Goal: Information Seeking & Learning: Learn about a topic

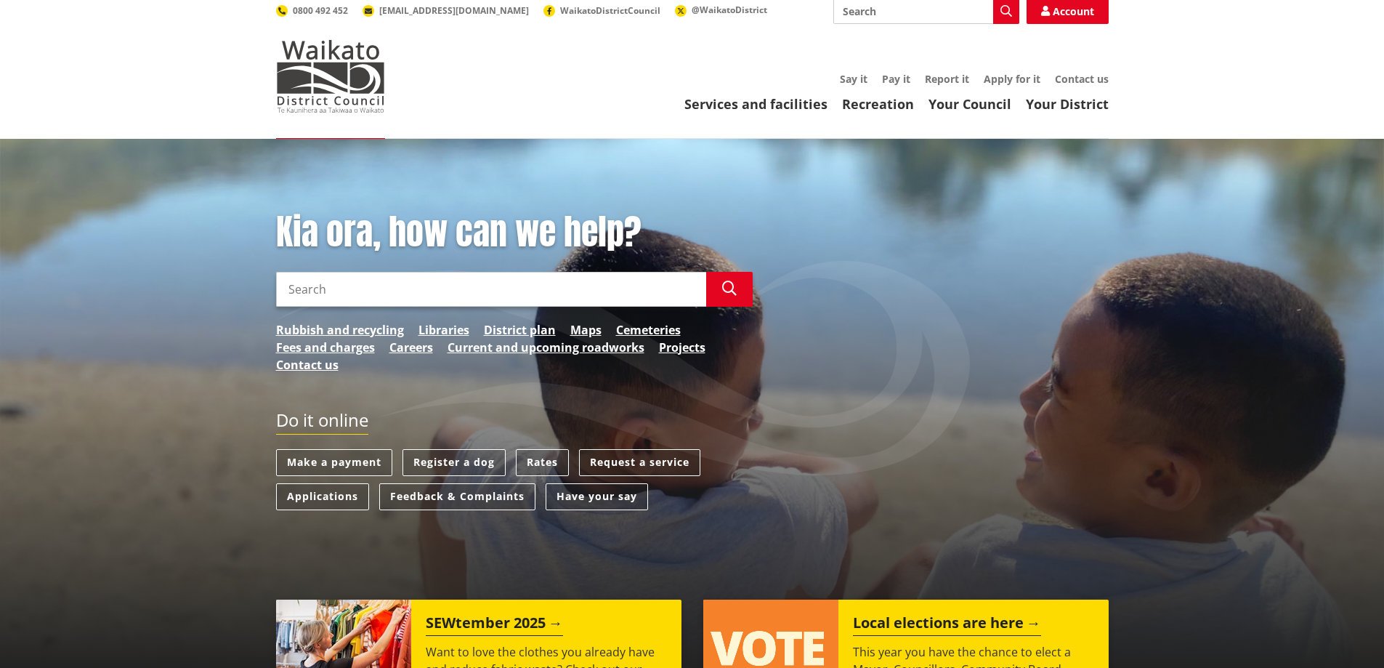
scroll to position [73, 0]
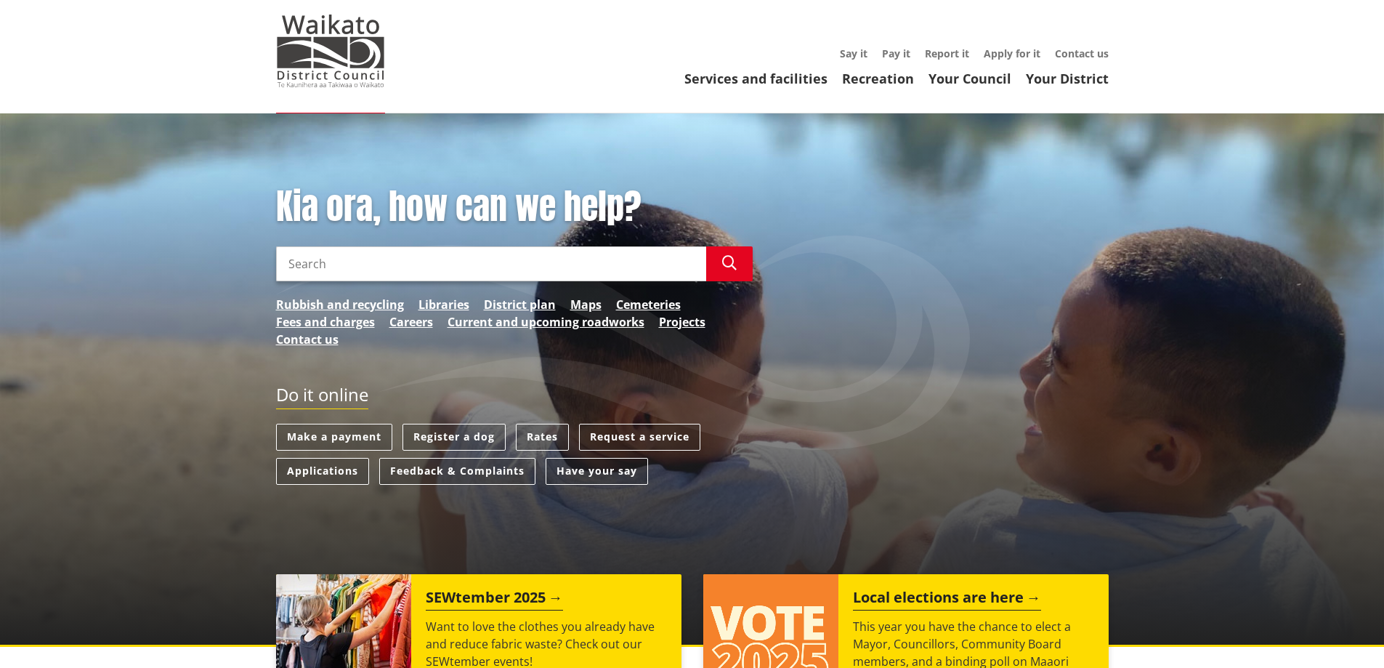
click at [317, 259] on input "Search" at bounding box center [491, 263] width 430 height 35
type input "iawia"
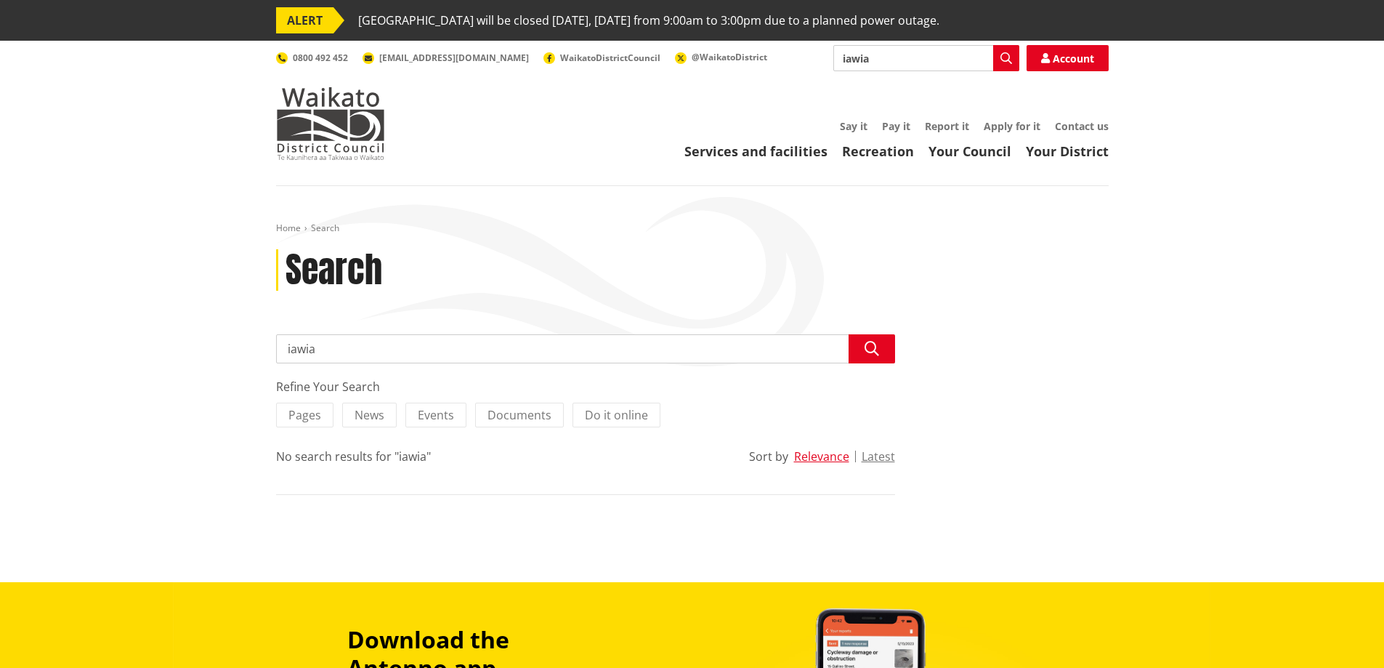
drag, startPoint x: 366, startPoint y: 351, endPoint x: 203, endPoint y: 358, distance: 163.7
click at [203, 358] on div "Home Search Search Search iawia Search Refine Your Search Pages News Events Doc…" at bounding box center [692, 384] width 1384 height 396
type input "iawai"
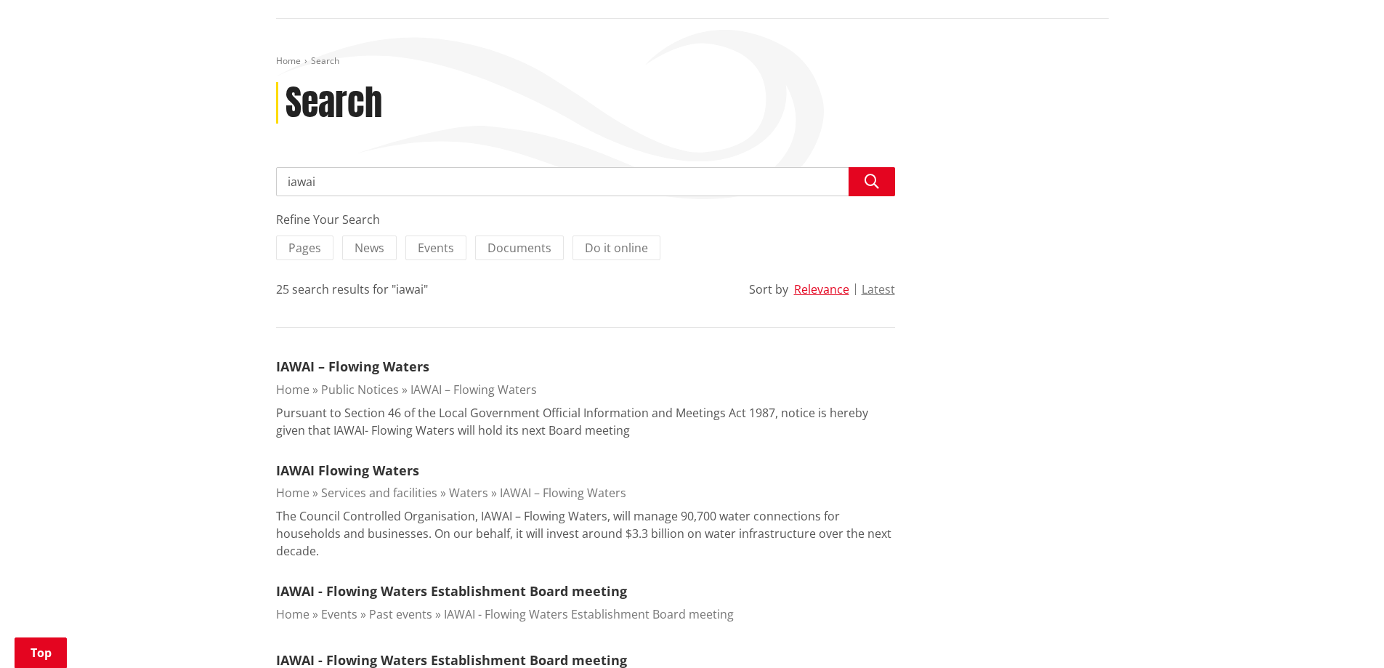
scroll to position [218, 0]
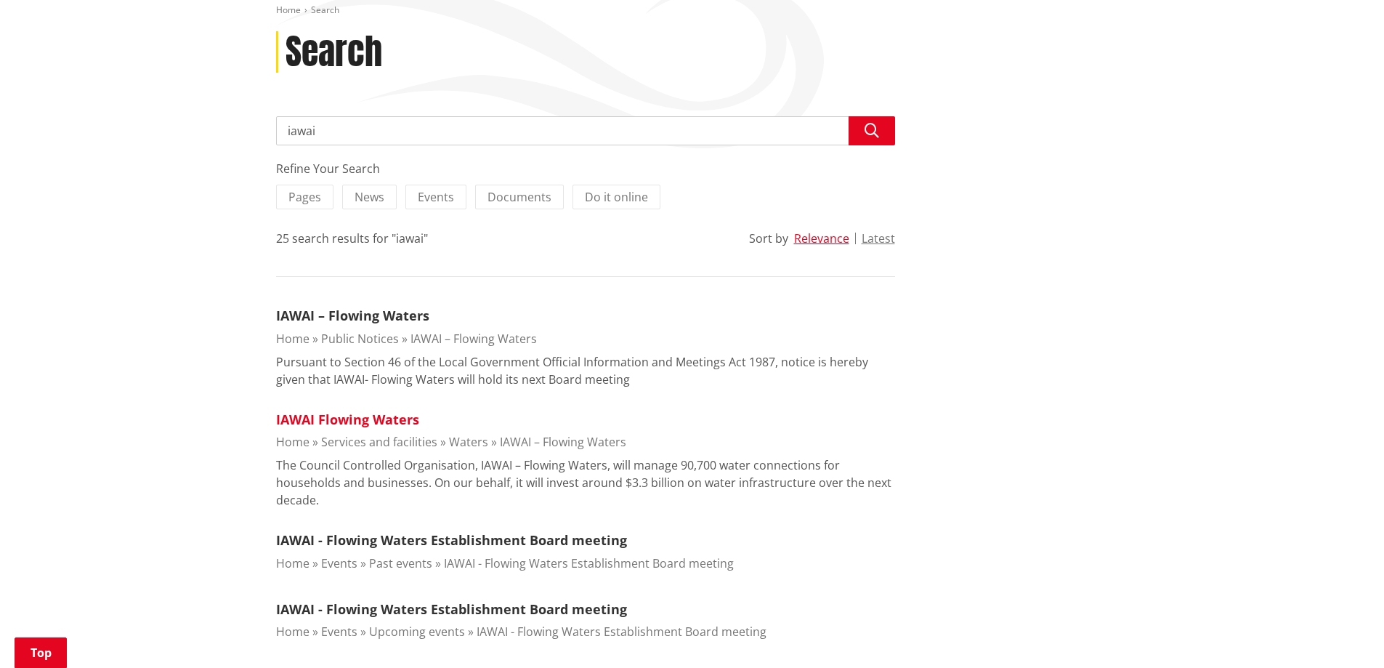
click at [320, 419] on link "IAWAI Flowing Waters" at bounding box center [347, 419] width 143 height 17
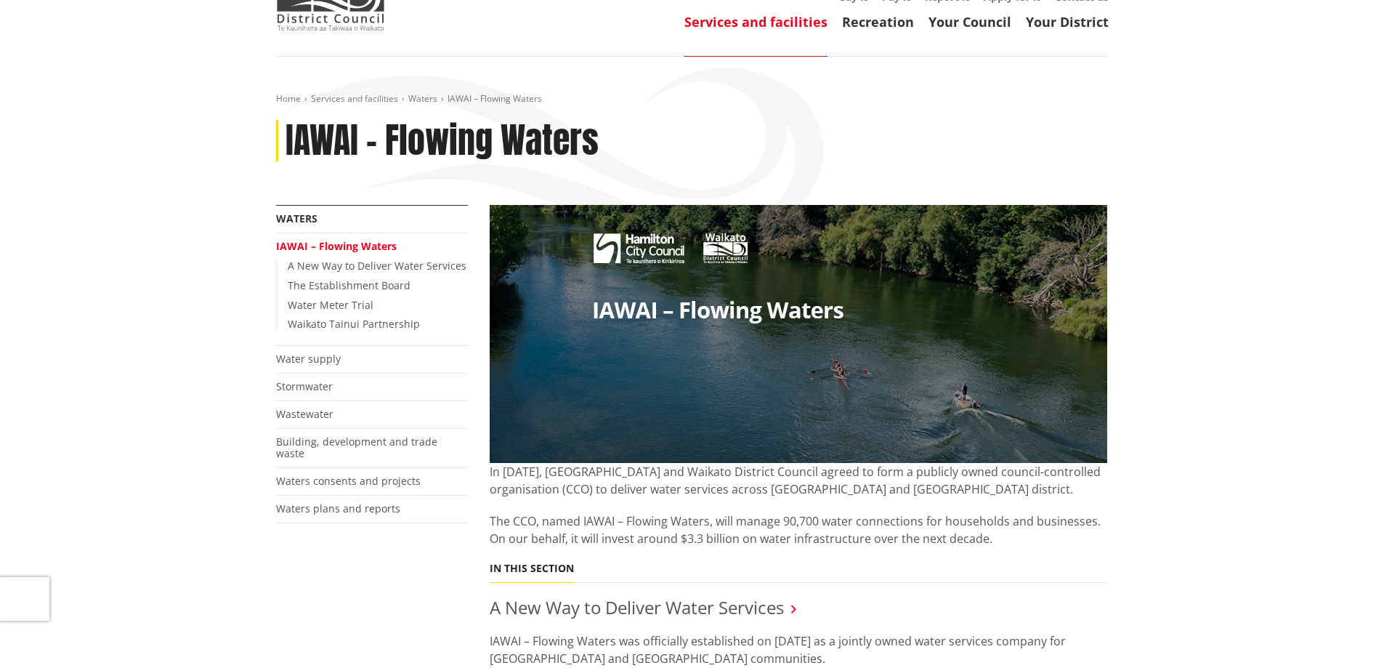
scroll to position [363, 0]
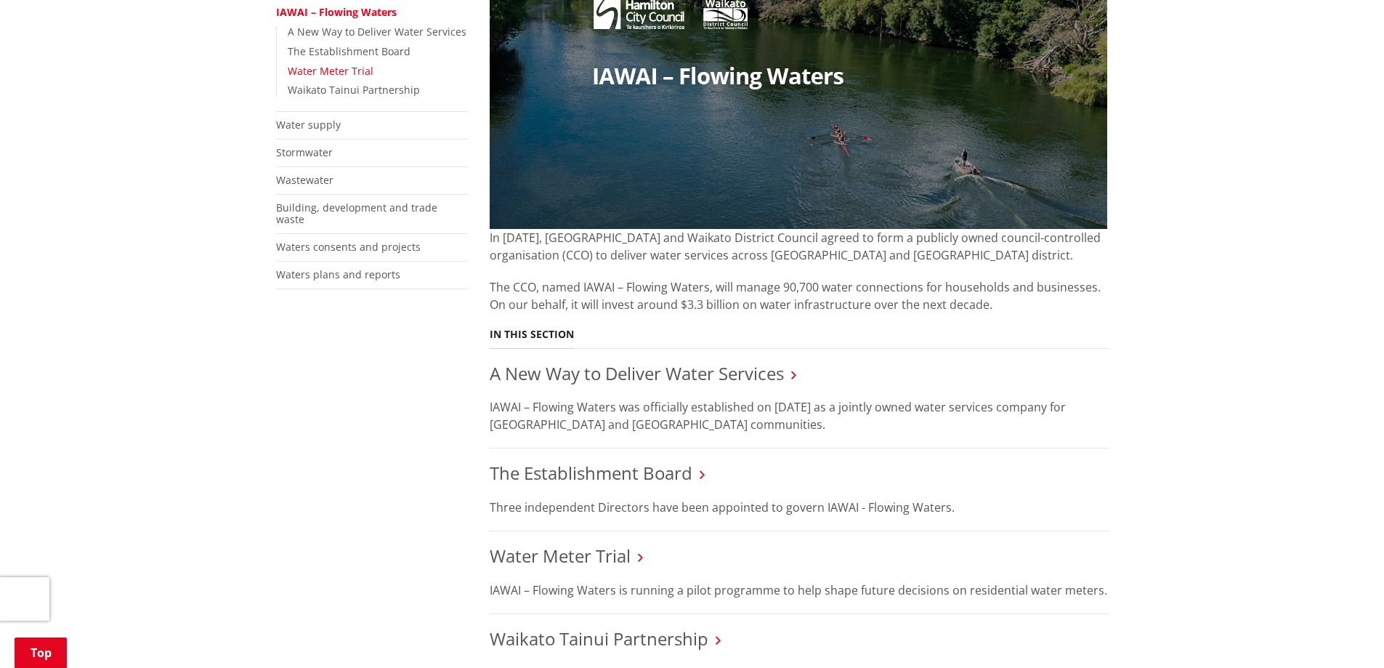
click at [294, 68] on link "Water Meter Trial" at bounding box center [331, 71] width 86 height 14
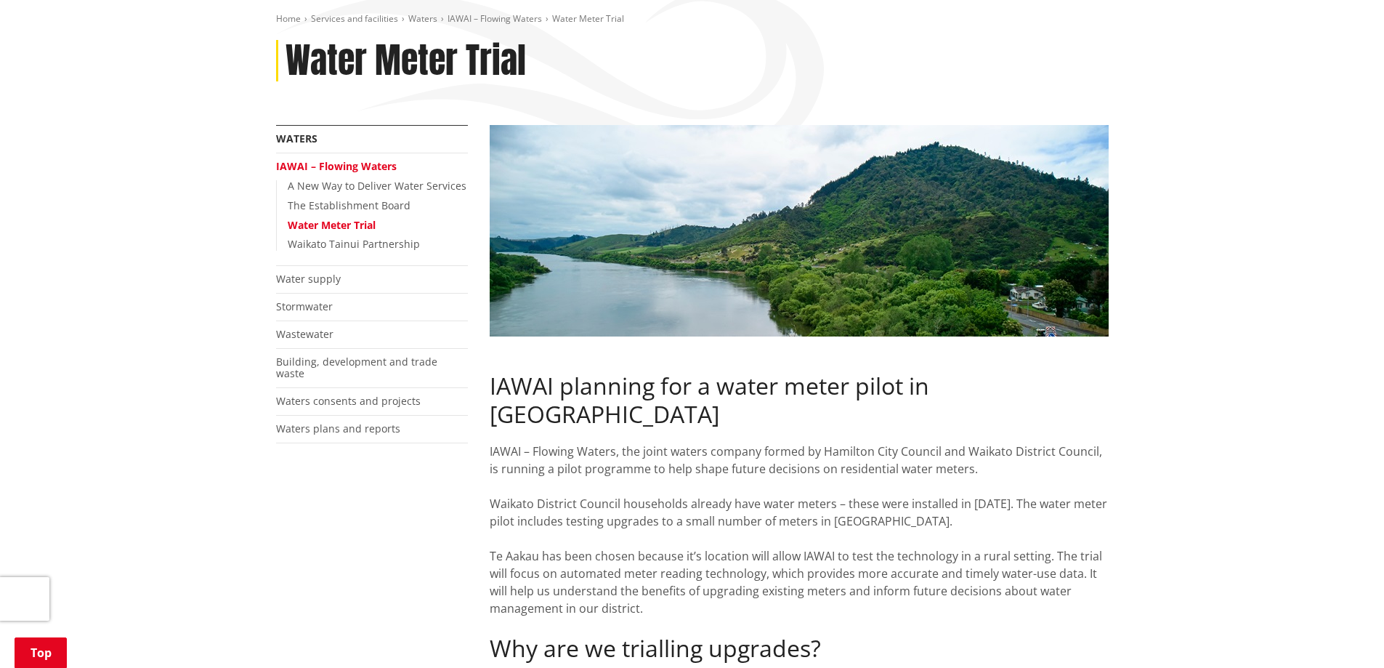
scroll to position [218, 0]
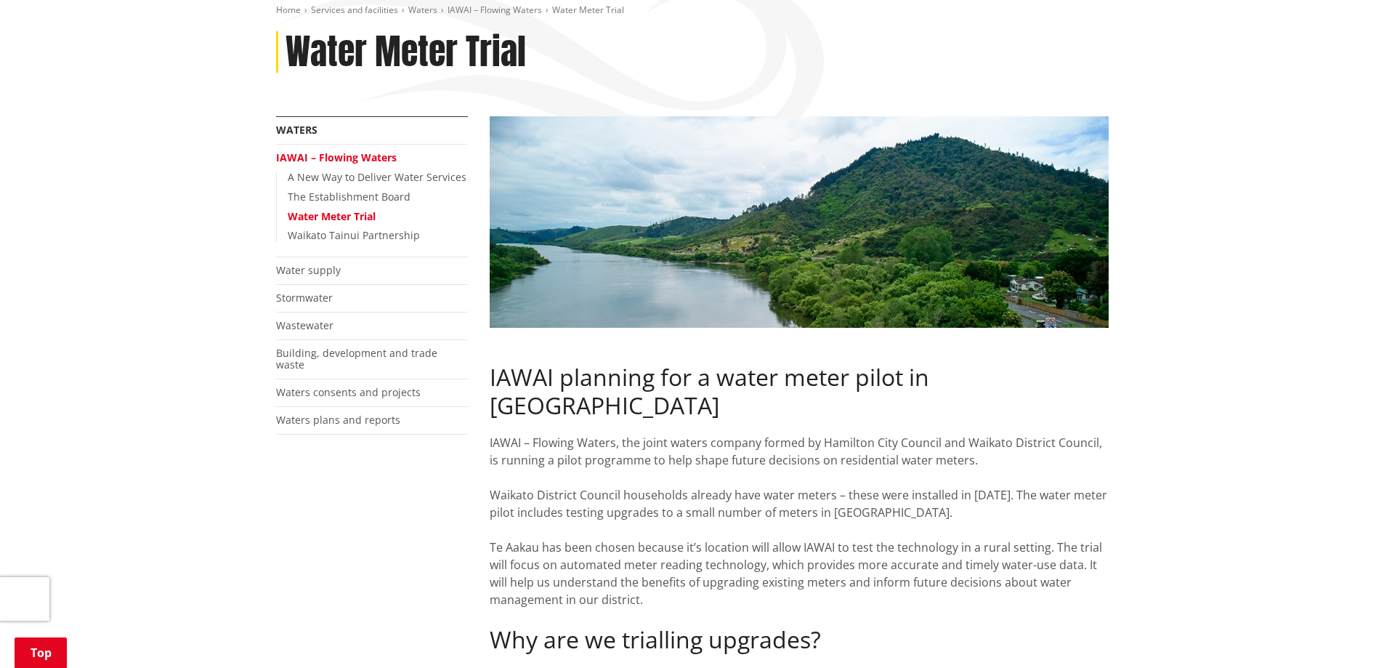
click at [514, 435] on span "IAWAI – Flowing Waters, the joint waters company formed by Hamilton City Counci…" at bounding box center [796, 451] width 613 height 33
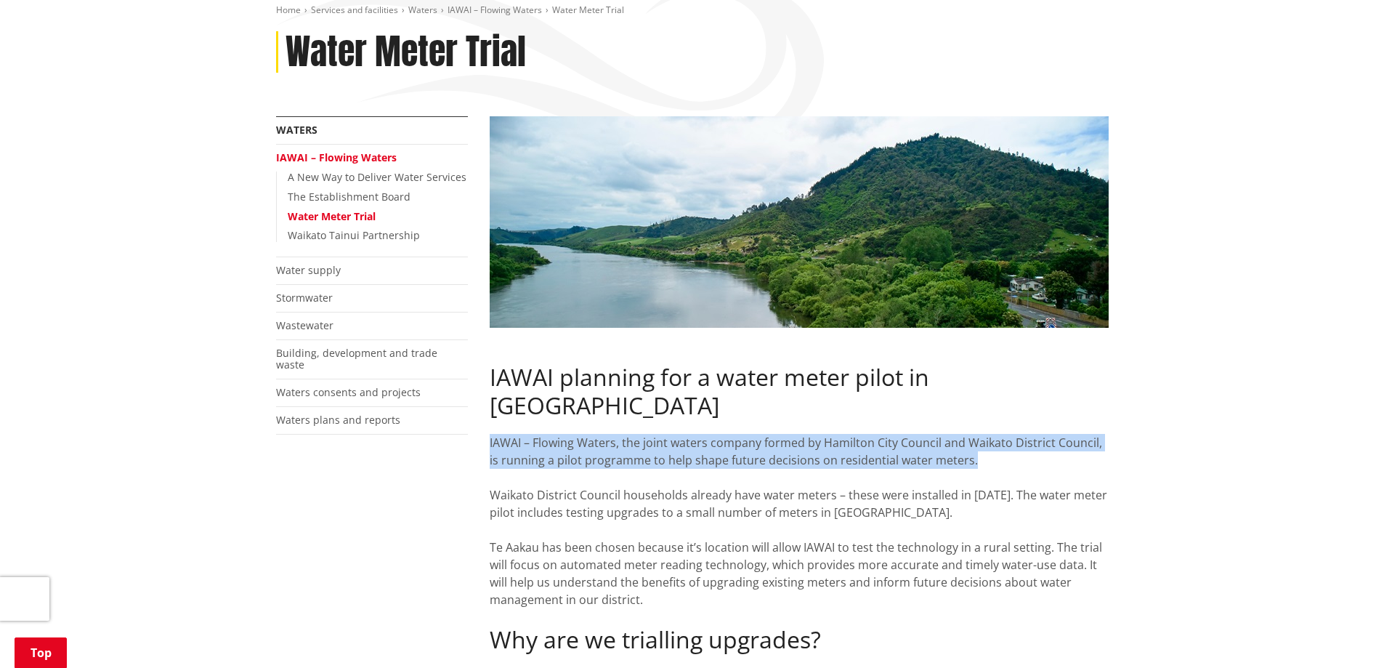
drag, startPoint x: 489, startPoint y: 414, endPoint x: 969, endPoint y: 431, distance: 480.6
click at [969, 434] on div "IAWAI – Flowing Waters, the joint waters company formed by Hamilton City Counci…" at bounding box center [799, 451] width 619 height 35
copy span "IAWAI – Flowing Waters, the joint waters company formed by Hamilton City Counci…"
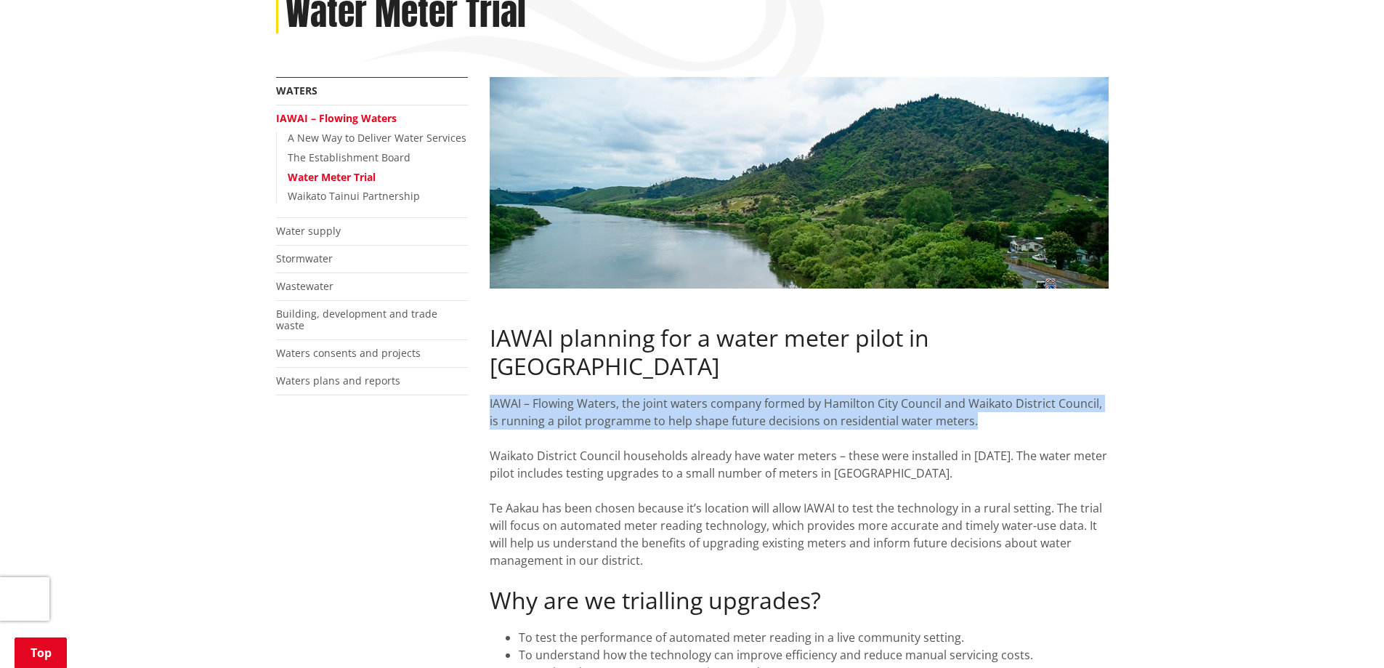
scroll to position [291, 0]
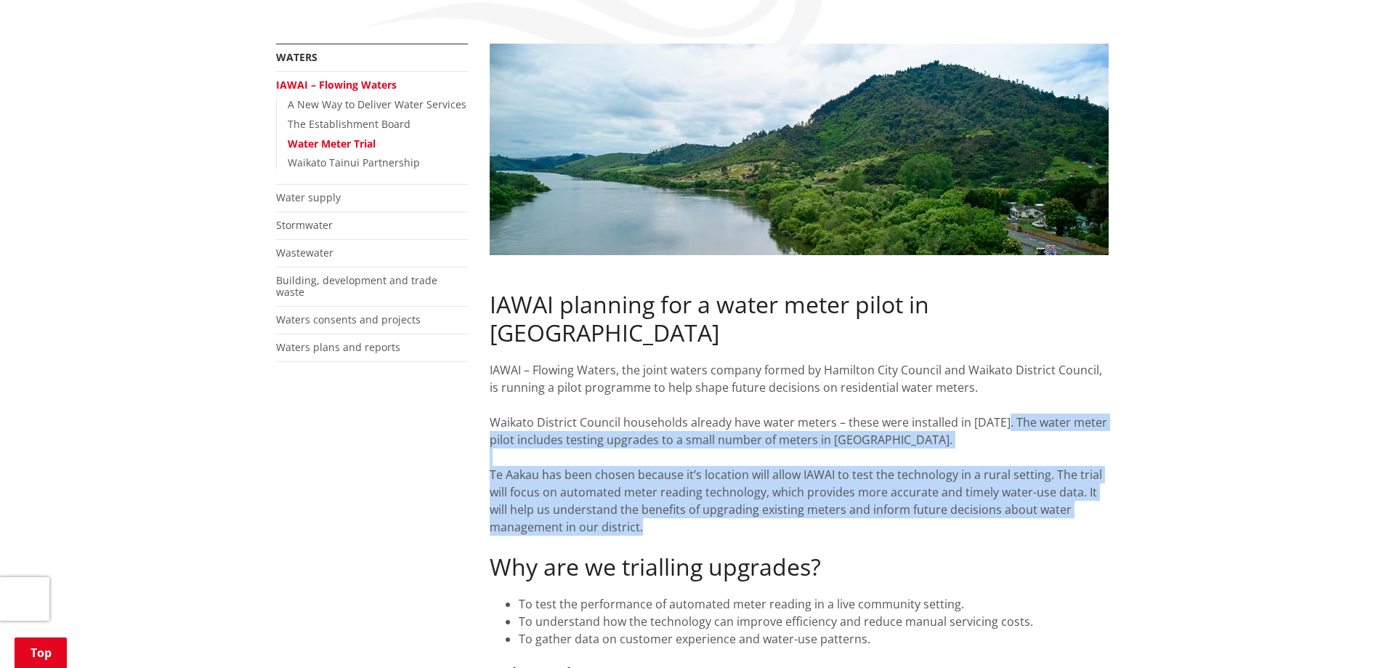
drag, startPoint x: 1002, startPoint y: 397, endPoint x: 1006, endPoint y: 493, distance: 96.7
click at [1006, 493] on div "IAWAI planning for a water meter pilot in Waikato District IAWAI – Flowing Wate…" at bounding box center [799, 651] width 619 height 793
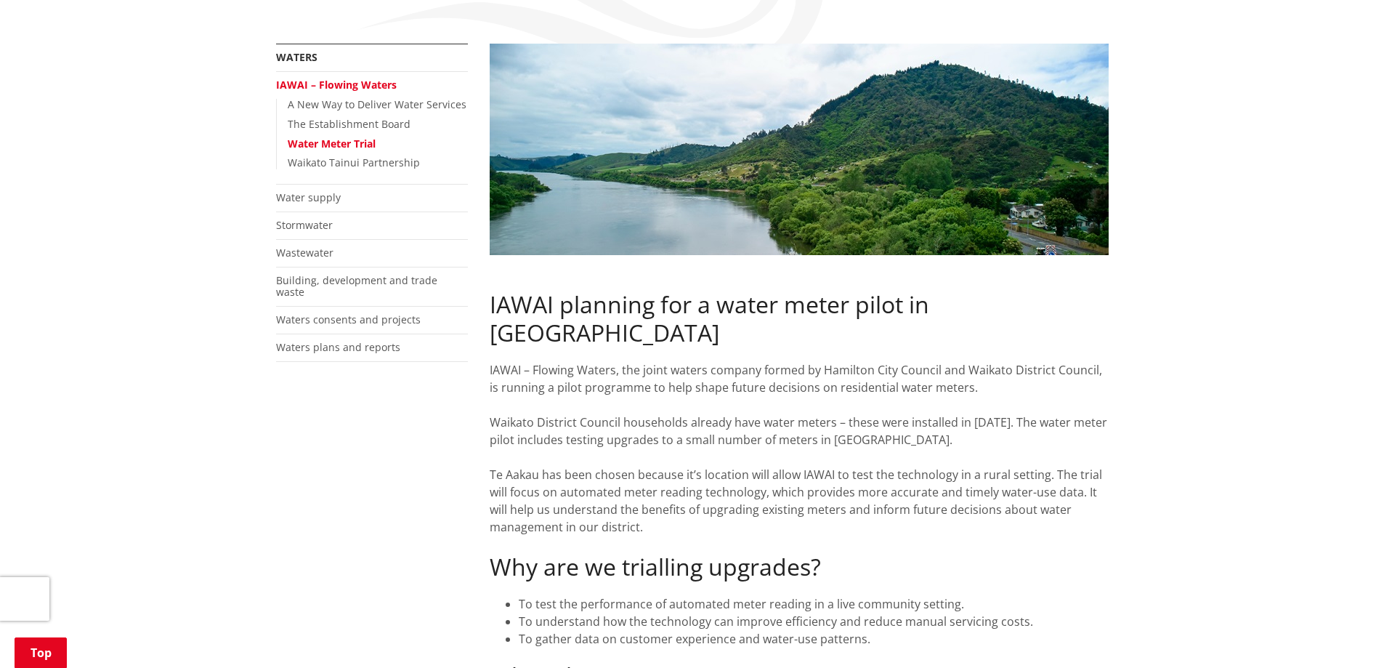
click at [687, 536] on div at bounding box center [799, 544] width 619 height 17
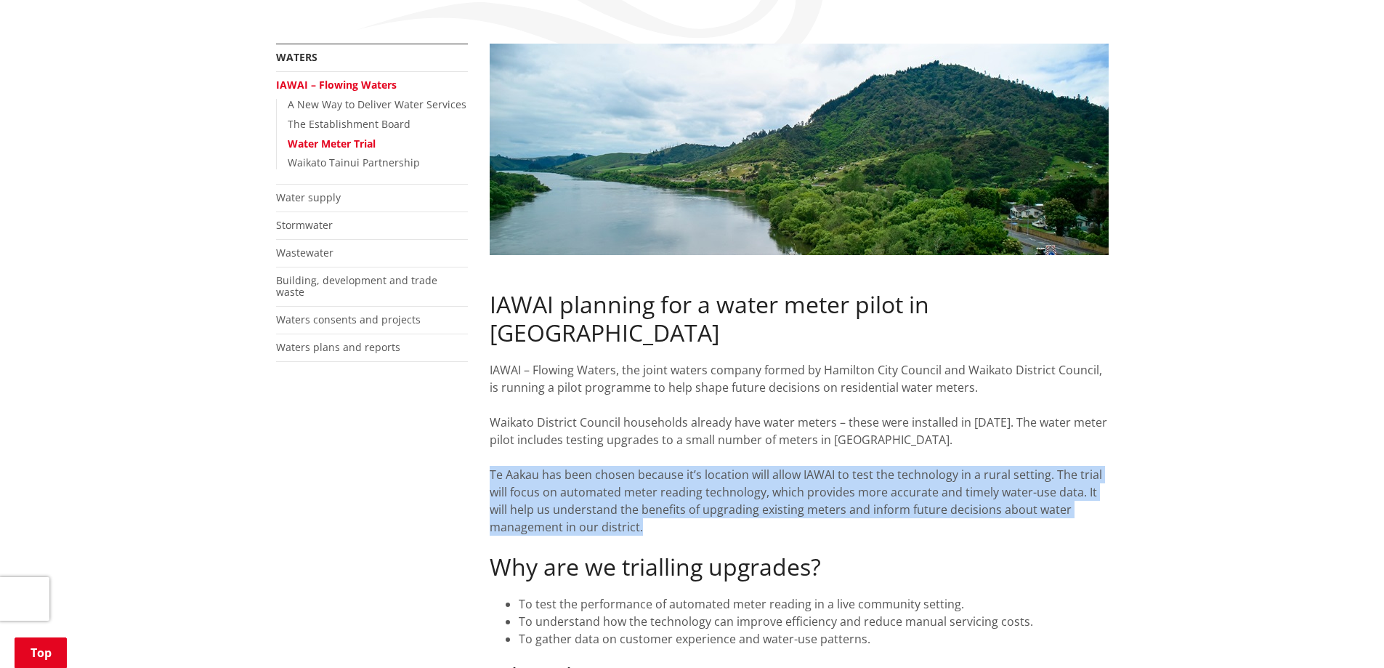
drag, startPoint x: 488, startPoint y: 445, endPoint x: 701, endPoint y: 504, distance: 220.7
copy div "Te Aakau has been chosen because it’s location will allow IAWAI to test the tec…"
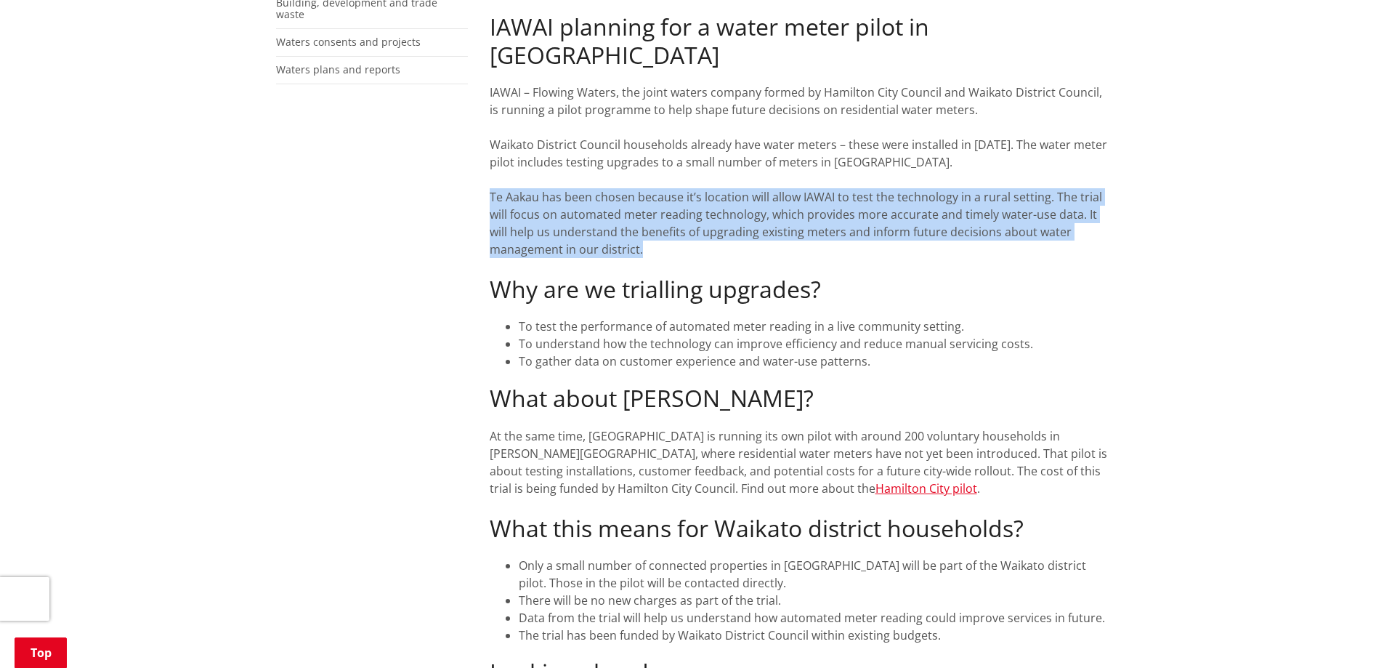
scroll to position [581, 0]
